Goal: Find contact information: Find contact information

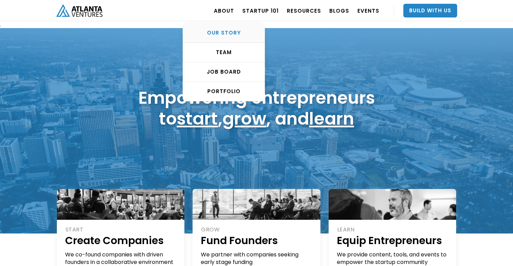
click at [223, 30] on div "OUR STORY" at bounding box center [224, 32] width 82 height 7
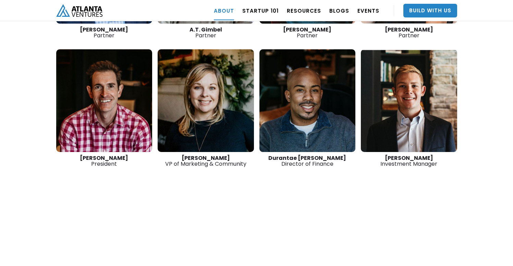
scroll to position [1070, 0]
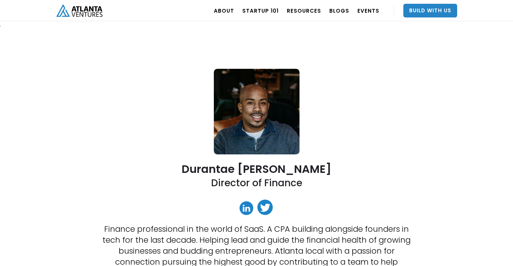
click at [244, 209] on link at bounding box center [247, 209] width 14 height 14
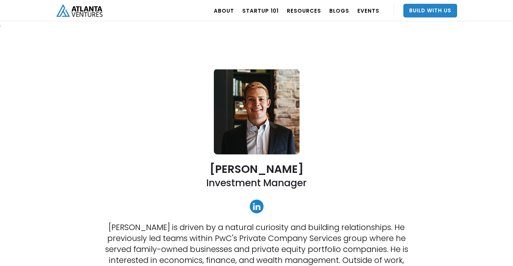
click at [257, 211] on link at bounding box center [257, 207] width 14 height 14
